Goal: Check status: Check status

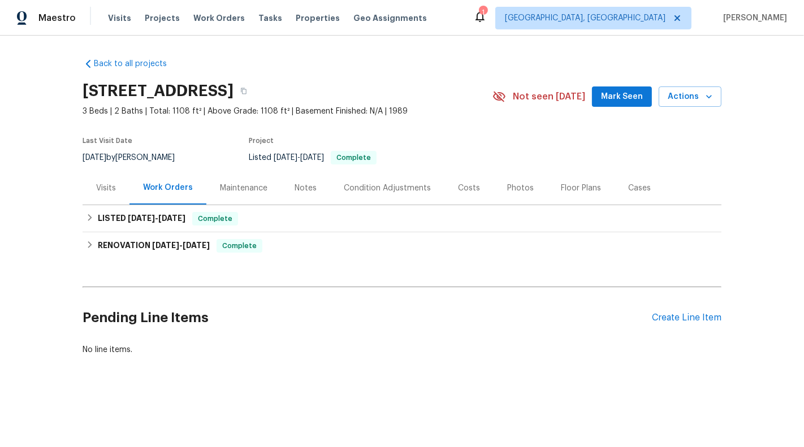
click at [107, 193] on div "Visits" at bounding box center [106, 187] width 47 height 33
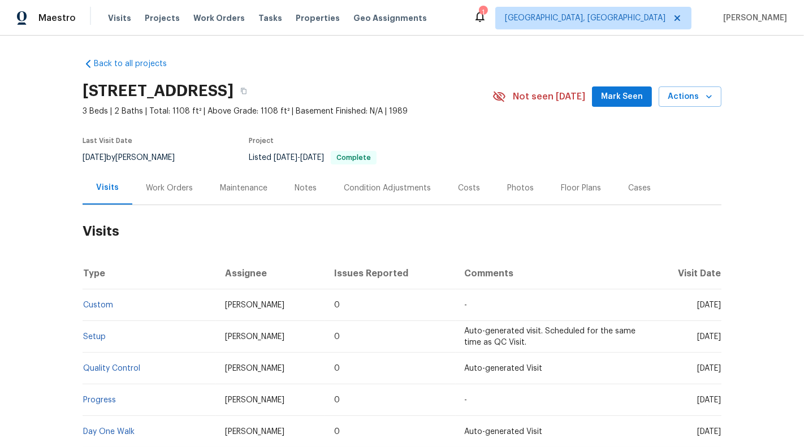
scroll to position [109, 0]
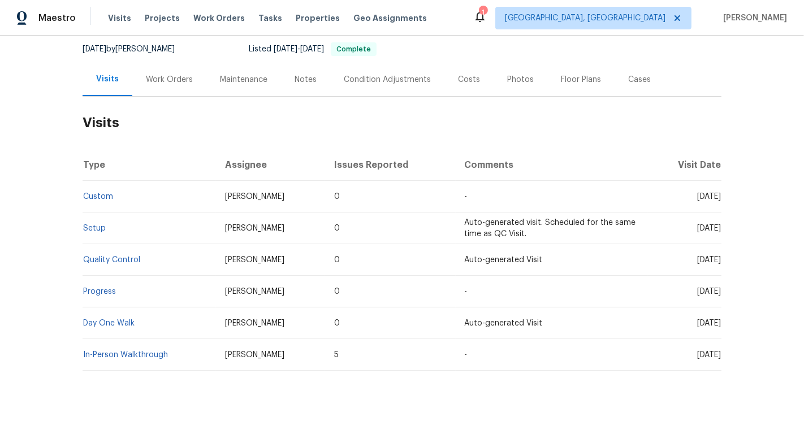
click at [314, 420] on div "Back to all projects [STREET_ADDRESS] 3 Beds | 2 Baths | Total: 1108 ft² | Abov…" at bounding box center [402, 241] width 804 height 411
click at [697, 194] on span "[DATE]" at bounding box center [709, 197] width 24 height 8
click at [96, 193] on link "Custom" at bounding box center [98, 197] width 30 height 8
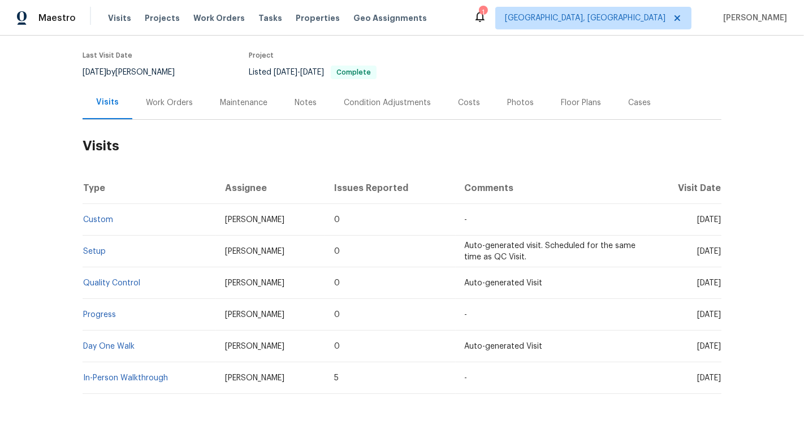
scroll to position [108, 0]
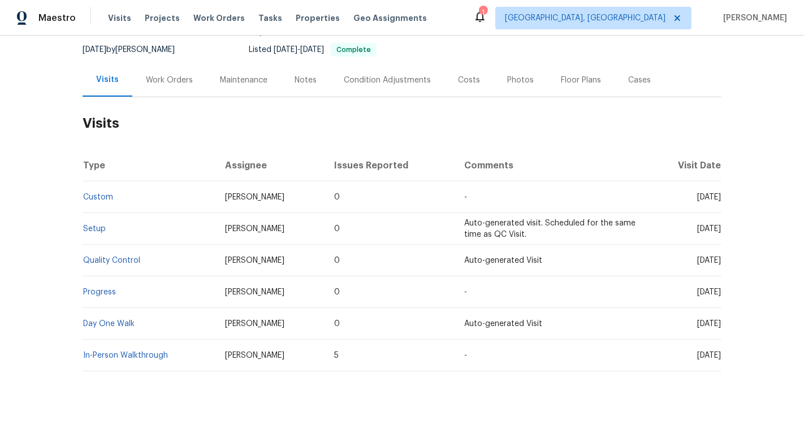
drag, startPoint x: 650, startPoint y: 196, endPoint x: 720, endPoint y: 194, distance: 70.1
click at [720, 194] on td "Mon, Sep 22 2025" at bounding box center [684, 197] width 74 height 32
copy span "Mon, Sep 22 2025"
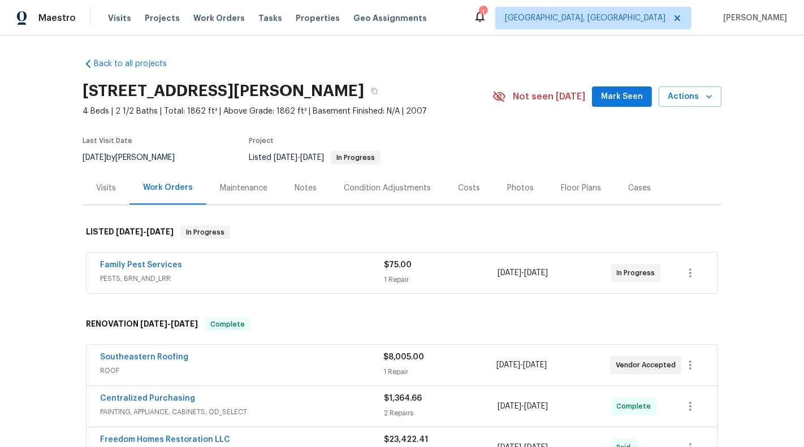
click at [108, 197] on div "Visits" at bounding box center [106, 187] width 47 height 33
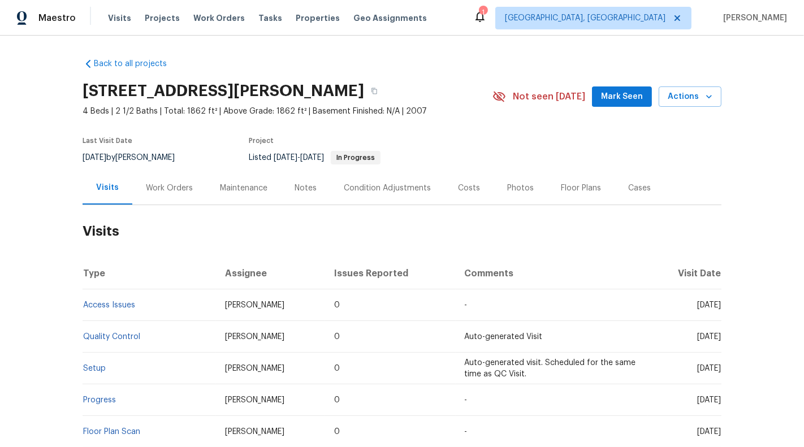
scroll to position [32, 0]
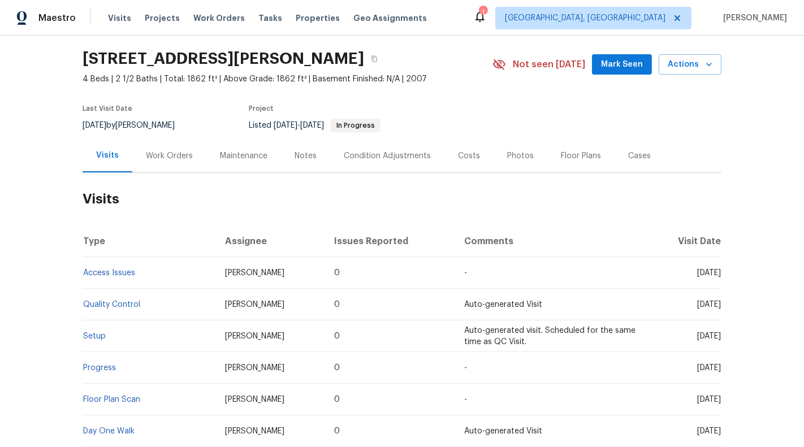
click at [683, 266] on td "[DATE]" at bounding box center [684, 273] width 74 height 32
copy span "[DATE]"
click at [745, 154] on div "Back to all projects [STREET_ADDRESS][PERSON_NAME] 4 Beds | 2 1/2 Baths | Total…" at bounding box center [402, 241] width 804 height 411
